Goal: Navigation & Orientation: Find specific page/section

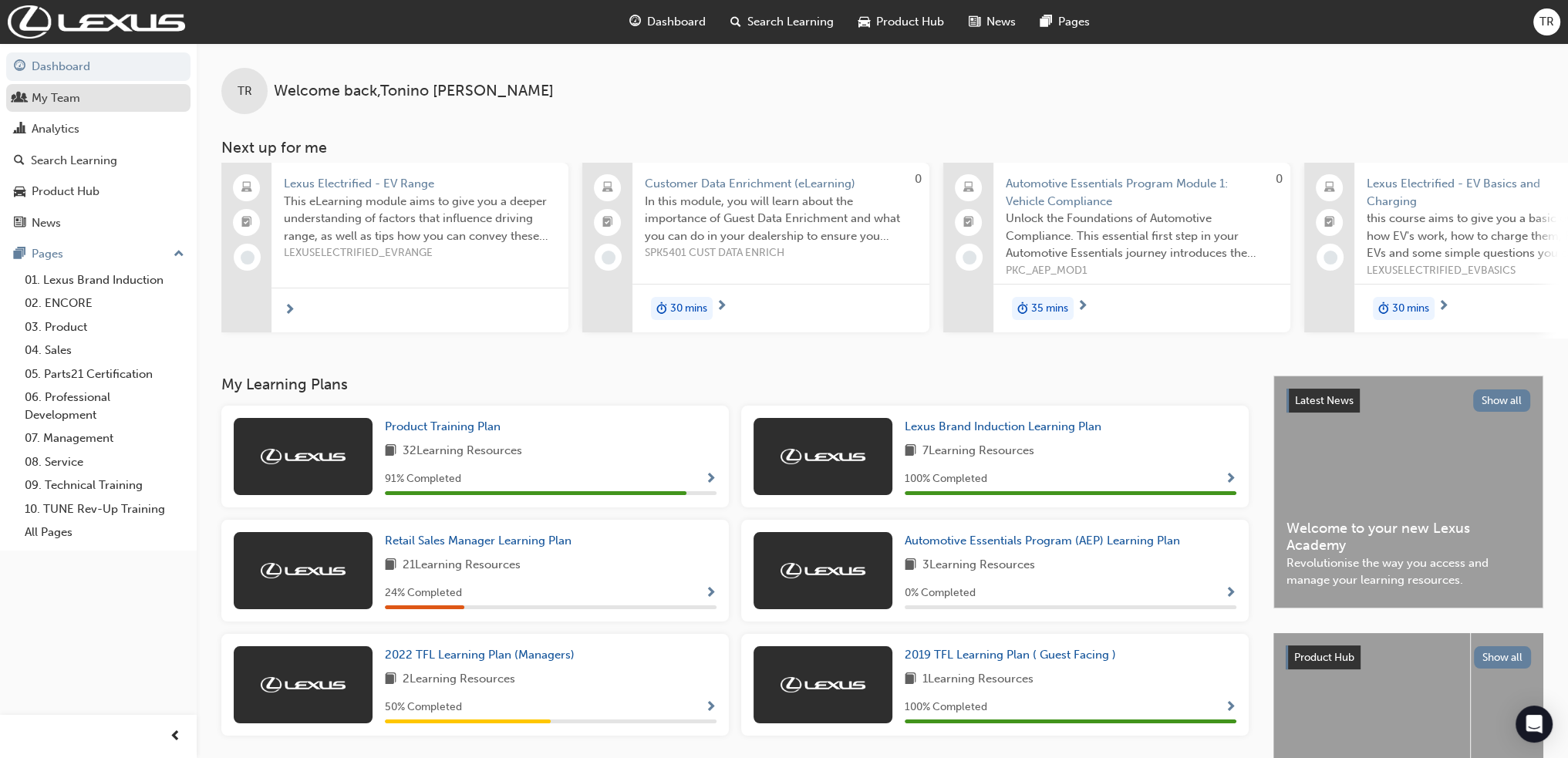
click at [55, 102] on div "My Team" at bounding box center [55, 97] width 49 height 17
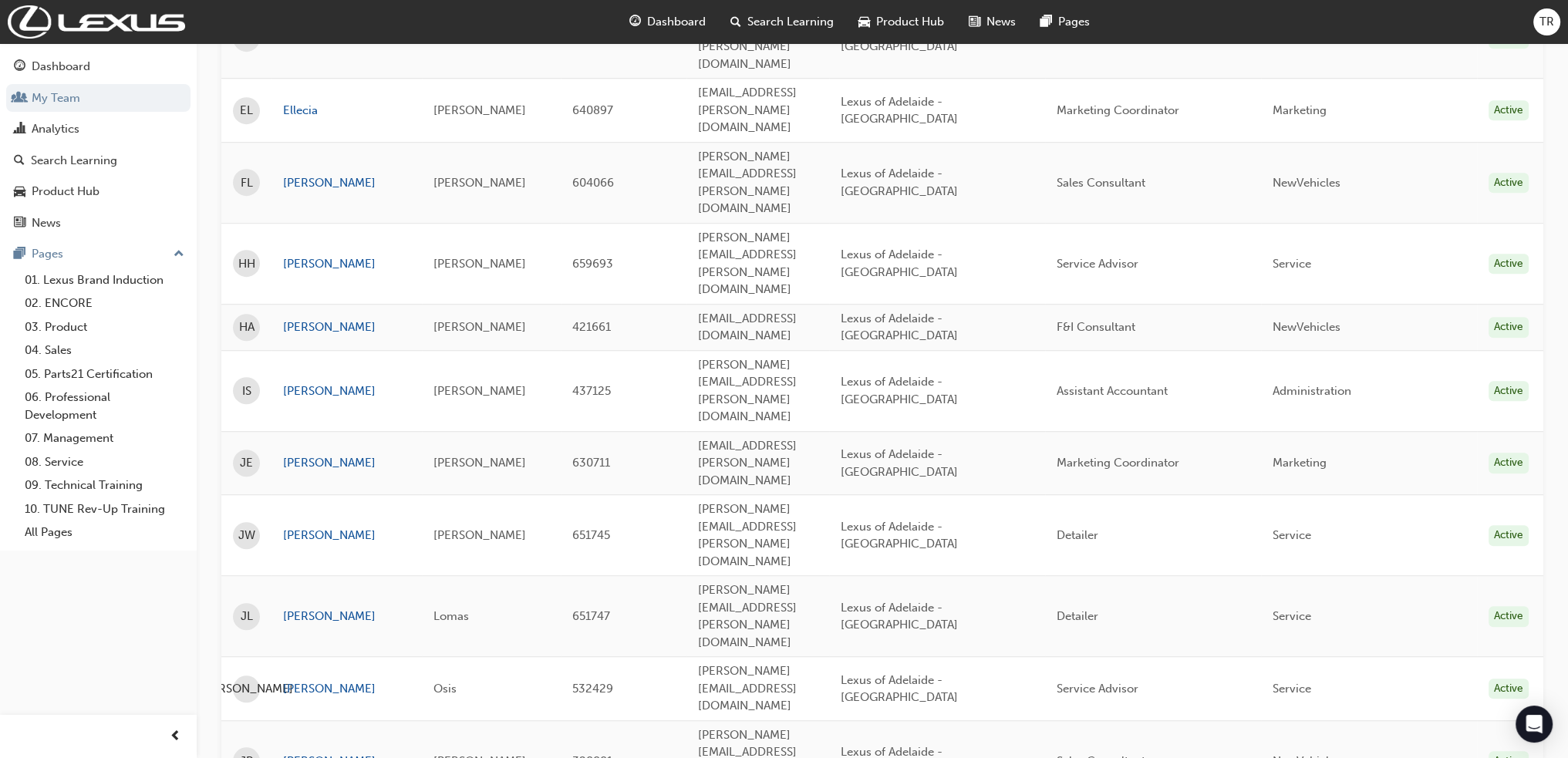
scroll to position [1465, 0]
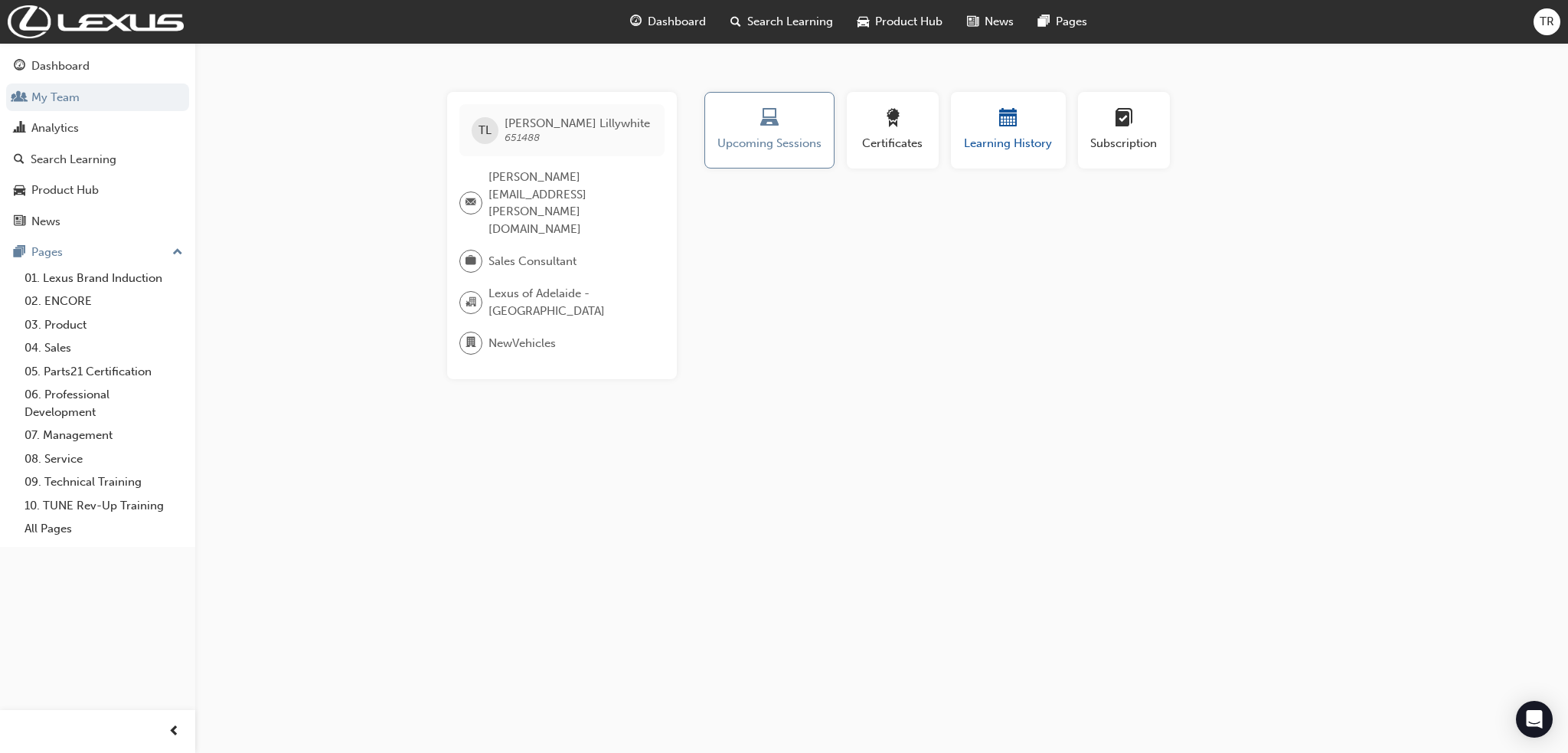
click at [990, 130] on div "button" at bounding box center [1008, 120] width 92 height 24
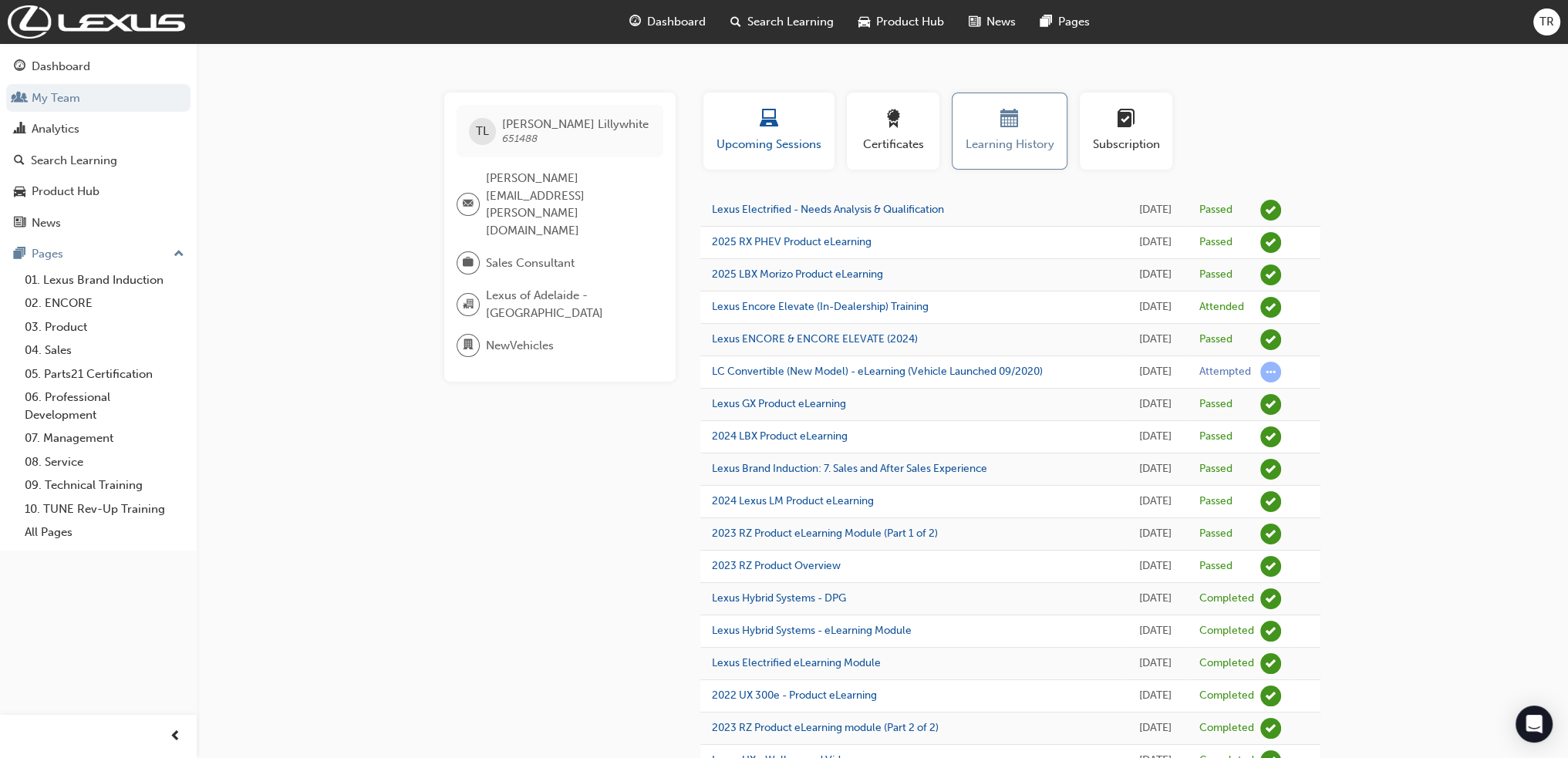
click at [771, 147] on span "Upcoming Sessions" at bounding box center [769, 144] width 108 height 17
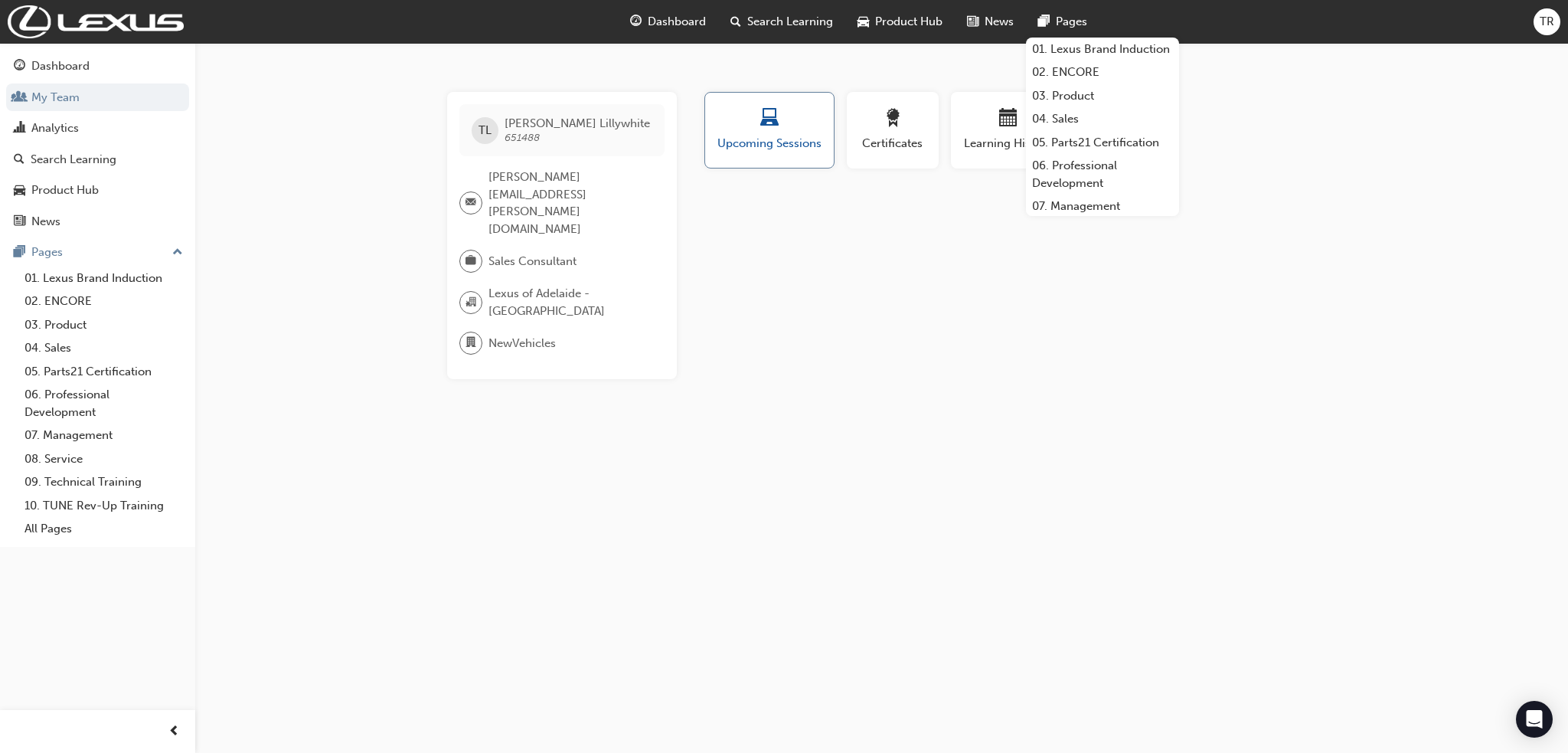
click at [784, 128] on div "button" at bounding box center [770, 120] width 106 height 24
click at [1072, 108] on link "03. Product" at bounding box center [1103, 96] width 153 height 24
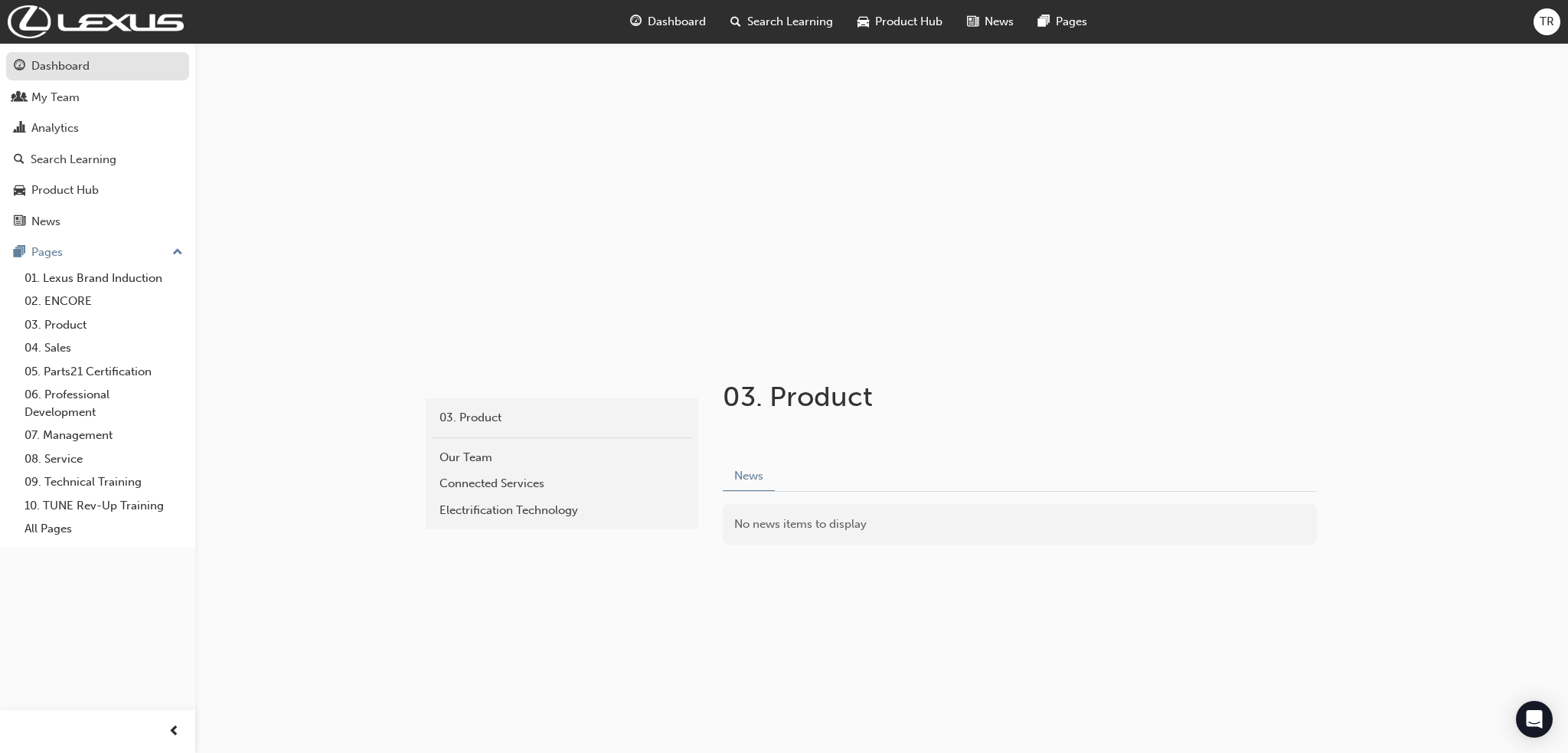
click at [55, 62] on div "Dashboard" at bounding box center [60, 66] width 58 height 17
